Goal: Use online tool/utility: Use online tool/utility

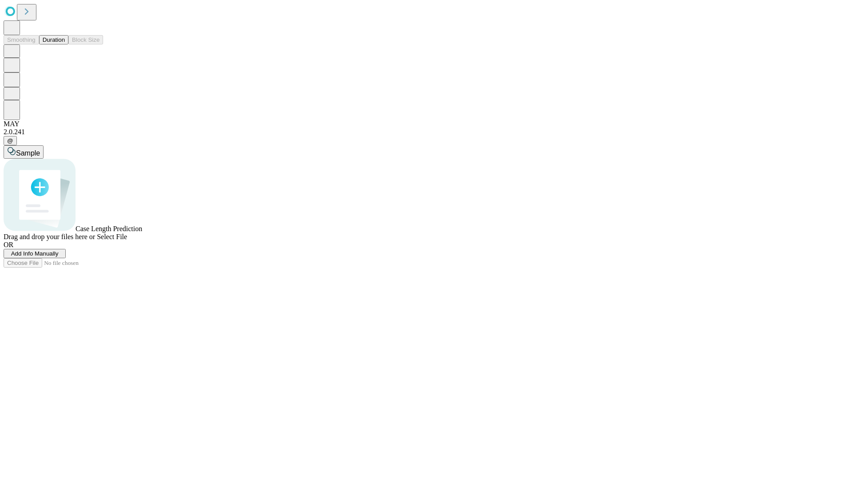
click at [127, 240] on span "Select File" at bounding box center [112, 237] width 30 height 8
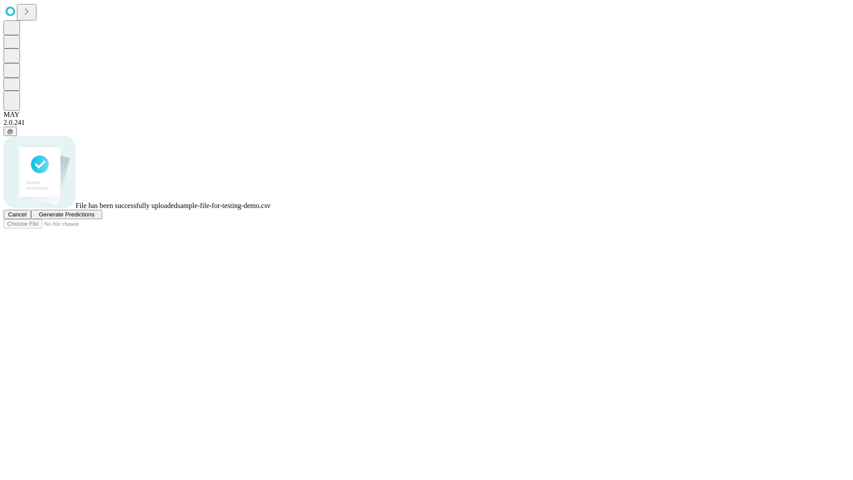
click at [94, 218] on span "Generate Predictions" at bounding box center [67, 214] width 56 height 7
